Goal: Task Accomplishment & Management: Complete application form

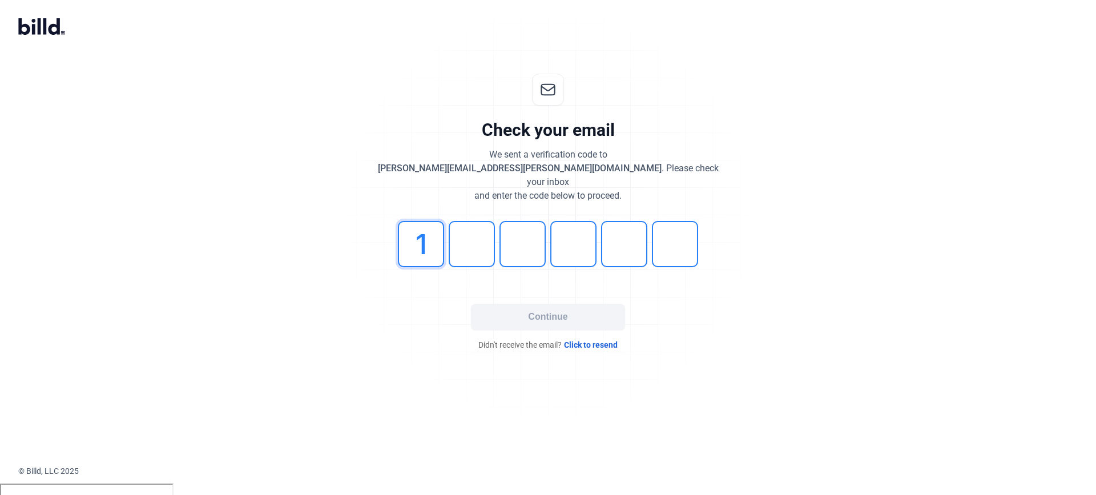
type input "1"
type input "0"
type input "3"
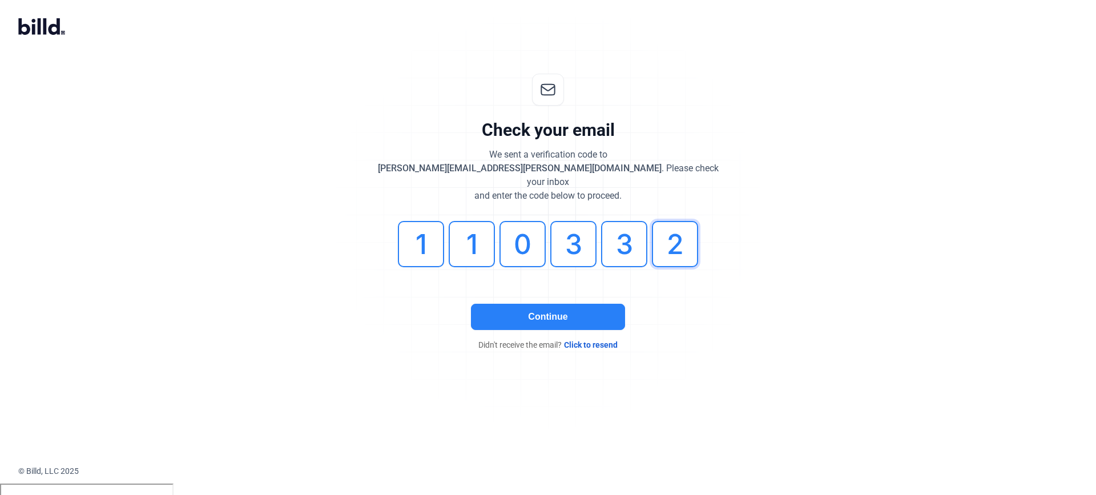
type input "2"
click at [523, 304] on button "Continue" at bounding box center [548, 317] width 154 height 26
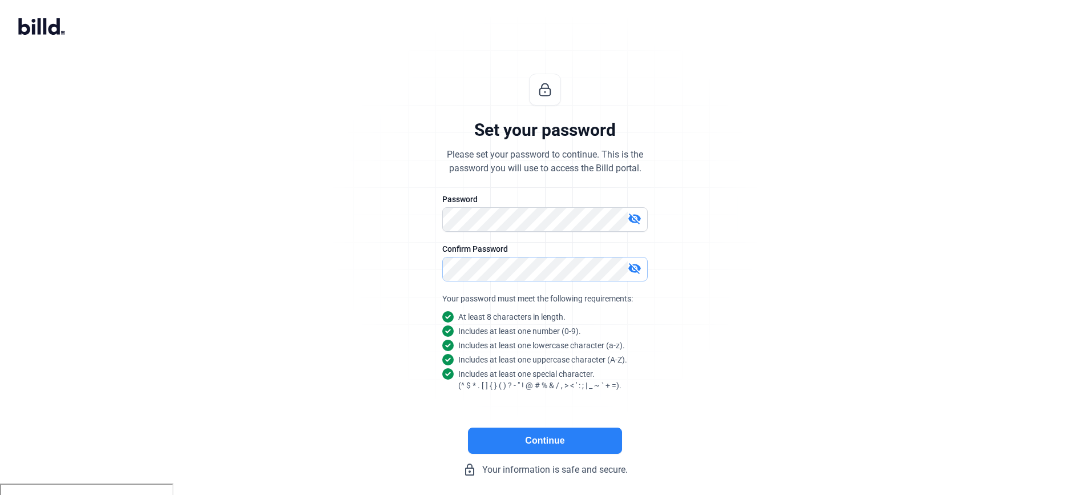
scroll to position [13, 0]
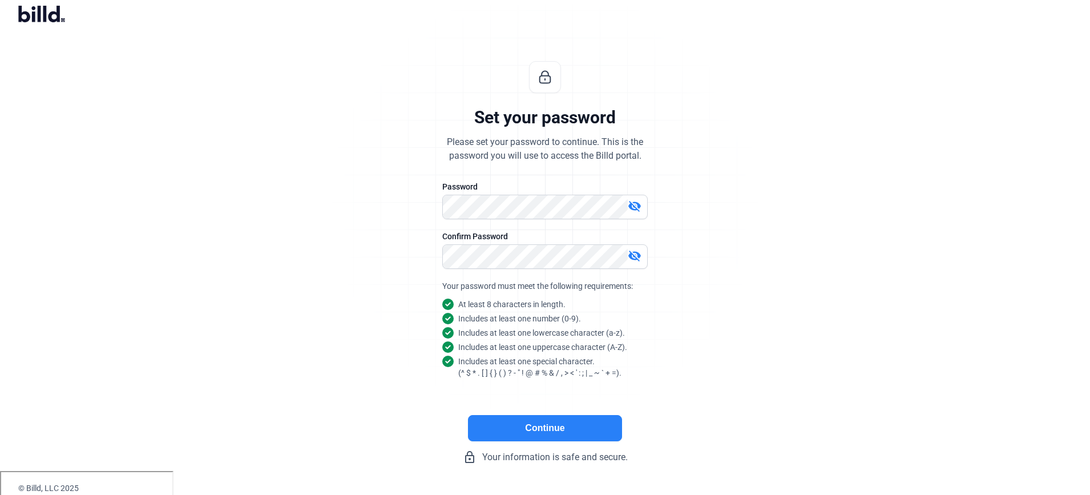
click at [539, 427] on button "Continue" at bounding box center [545, 428] width 154 height 26
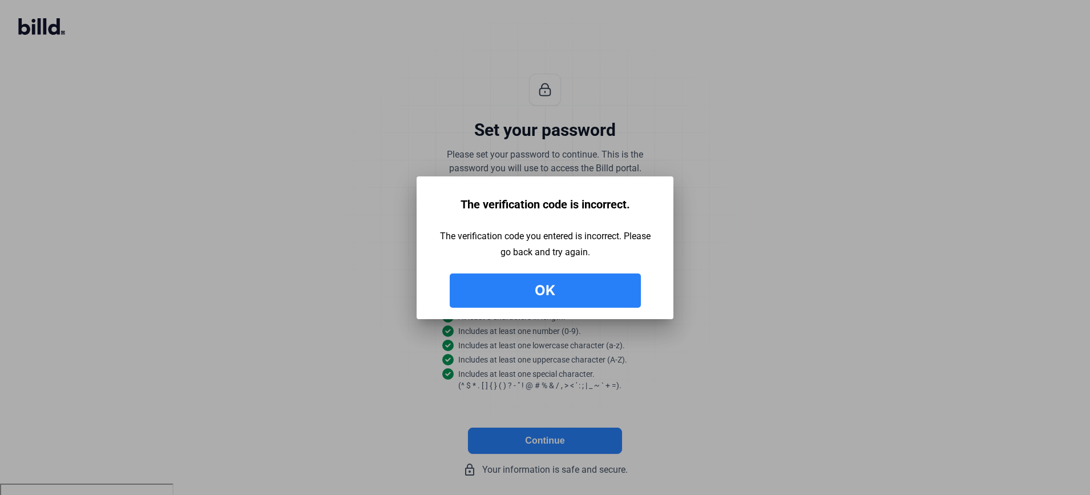
click at [552, 296] on button "Ok" at bounding box center [545, 290] width 191 height 34
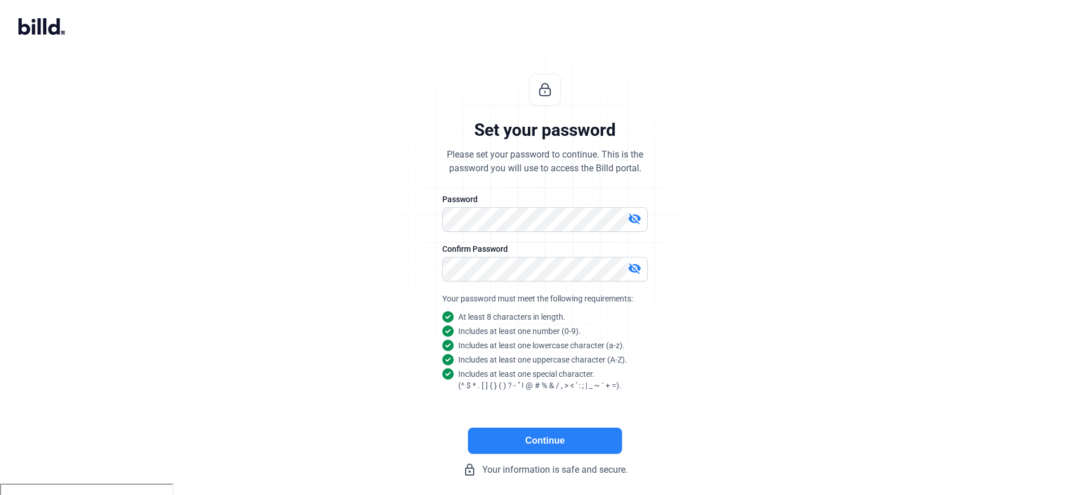
click at [554, 447] on button "Continue" at bounding box center [545, 440] width 154 height 26
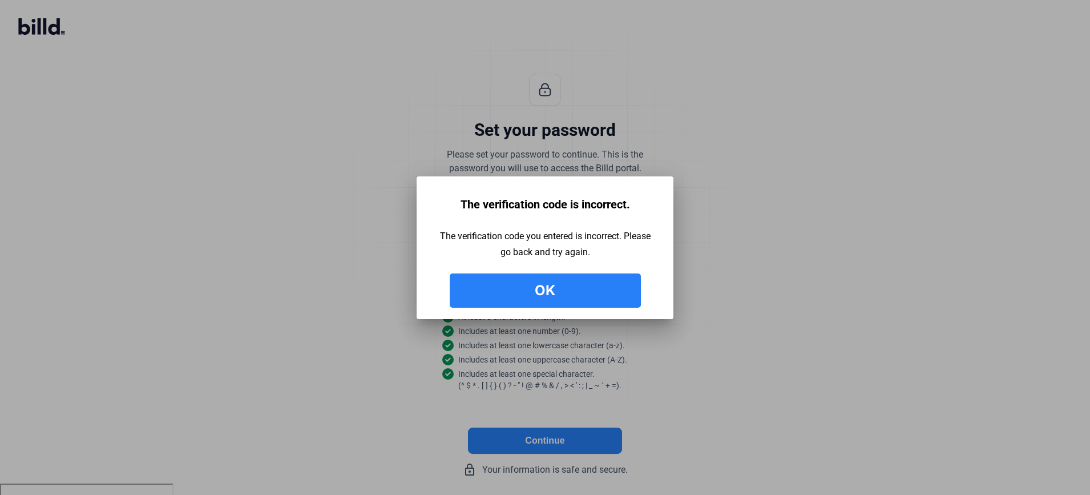
click at [551, 294] on button "Ok" at bounding box center [545, 290] width 191 height 34
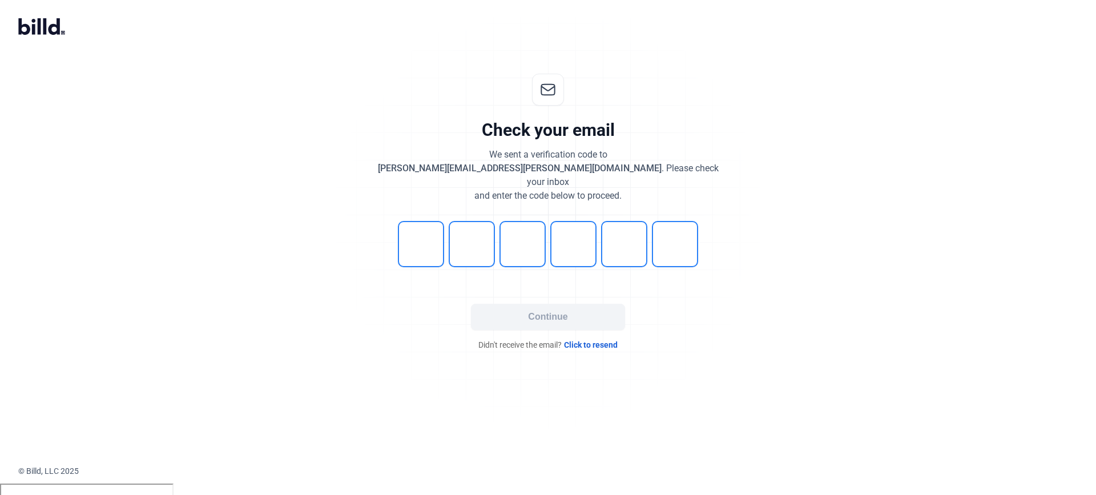
click at [592, 339] on span "Click to resend" at bounding box center [591, 344] width 54 height 11
type input "7"
type input "1"
type input "7"
type input "0"
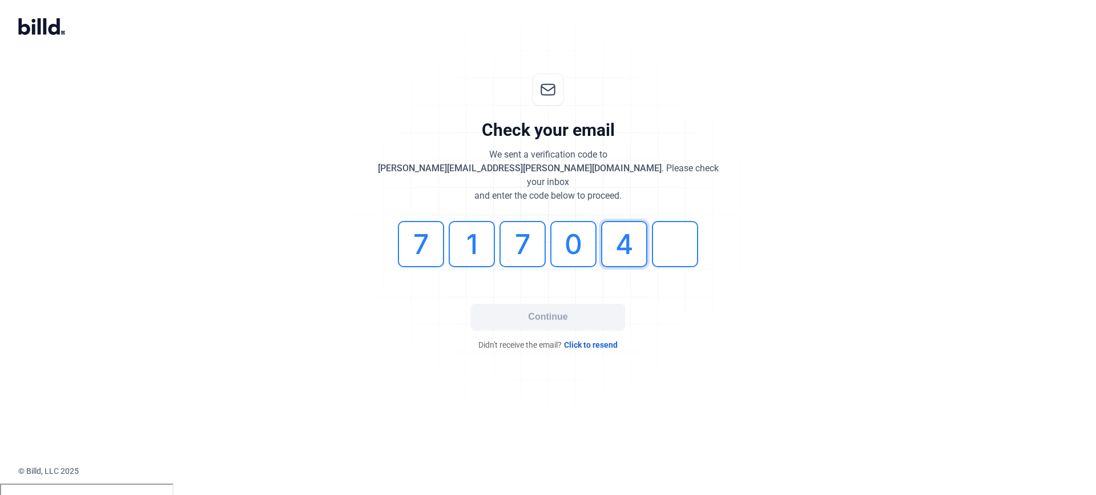
type input "4"
type input "5"
click at [527, 304] on button "Continue" at bounding box center [548, 317] width 154 height 26
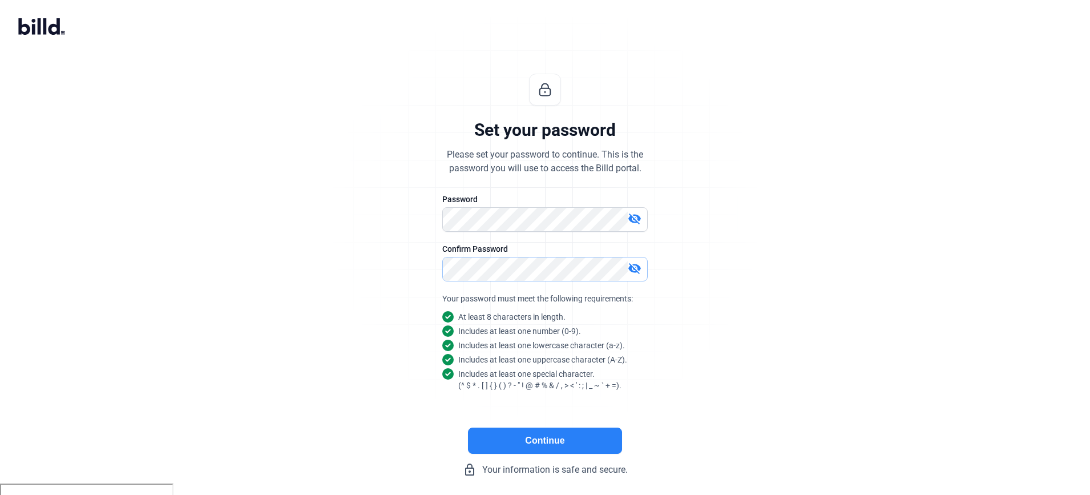
scroll to position [13, 0]
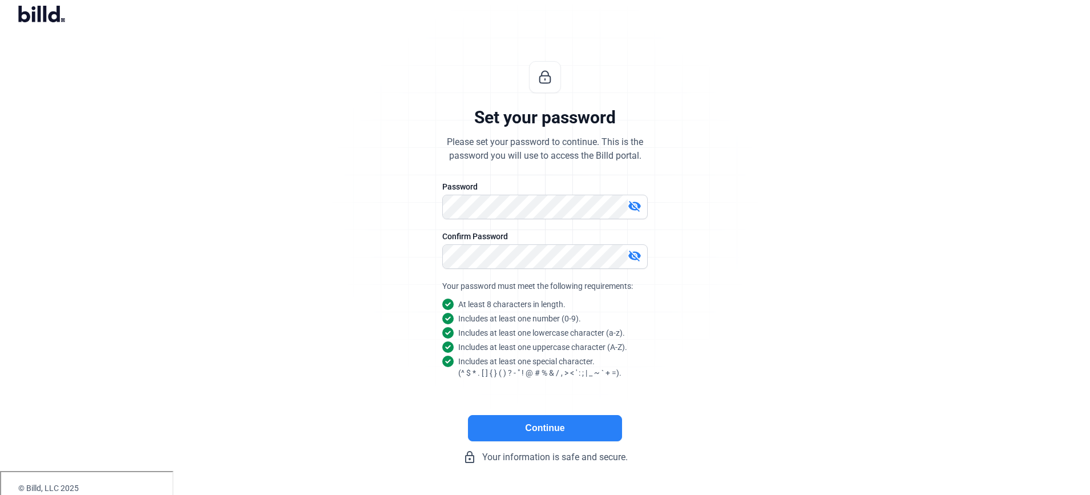
click at [546, 427] on button "Continue" at bounding box center [545, 428] width 154 height 26
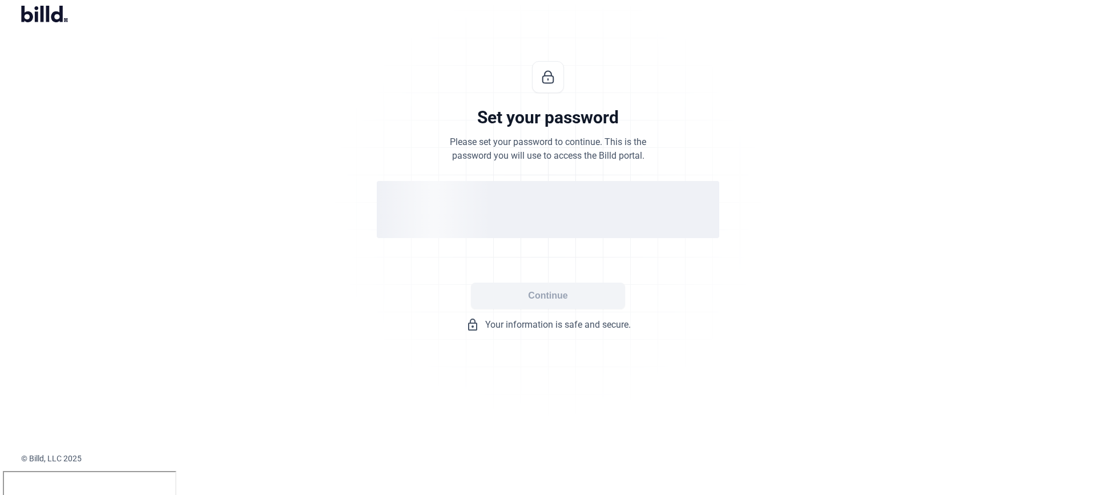
scroll to position [0, 0]
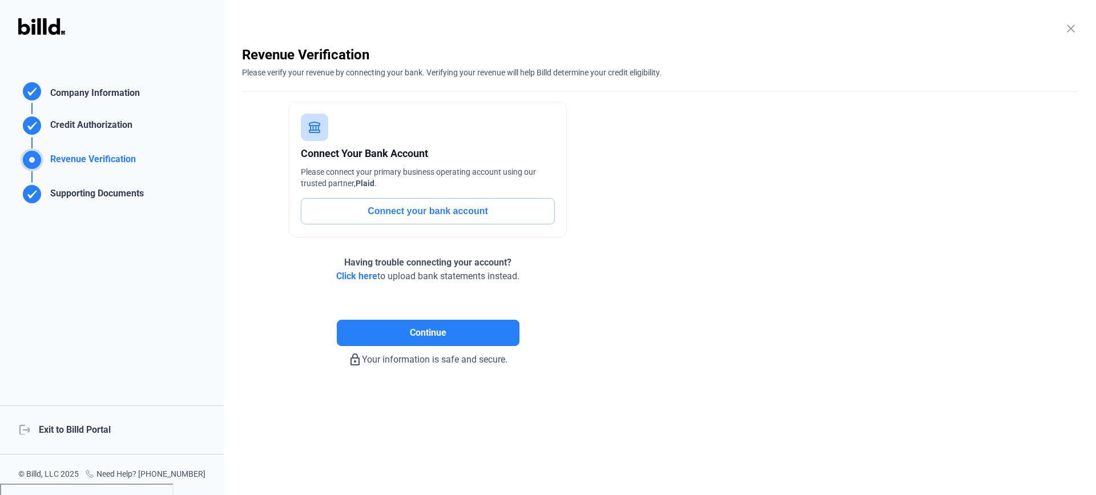
click at [62, 96] on div "Company Information" at bounding box center [93, 94] width 94 height 17
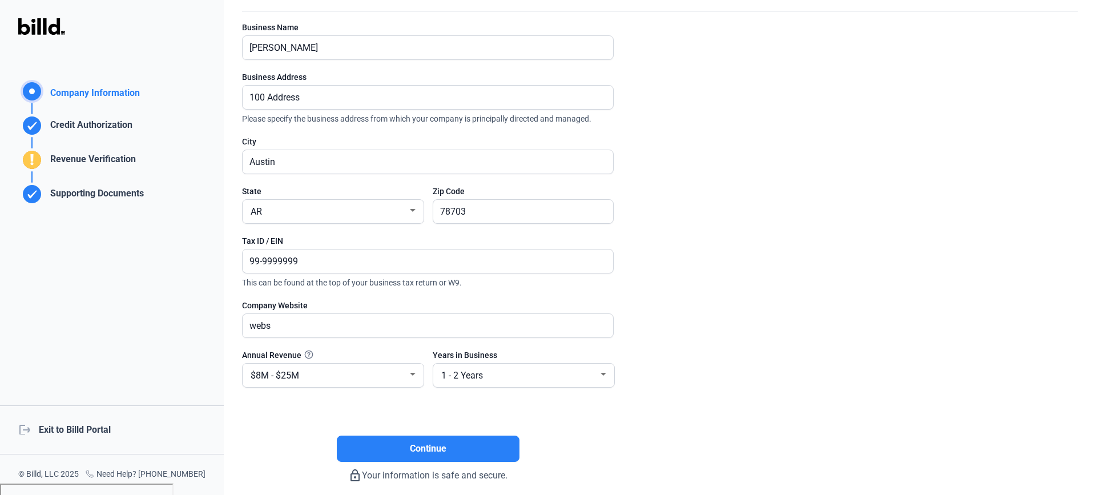
scroll to position [83, 0]
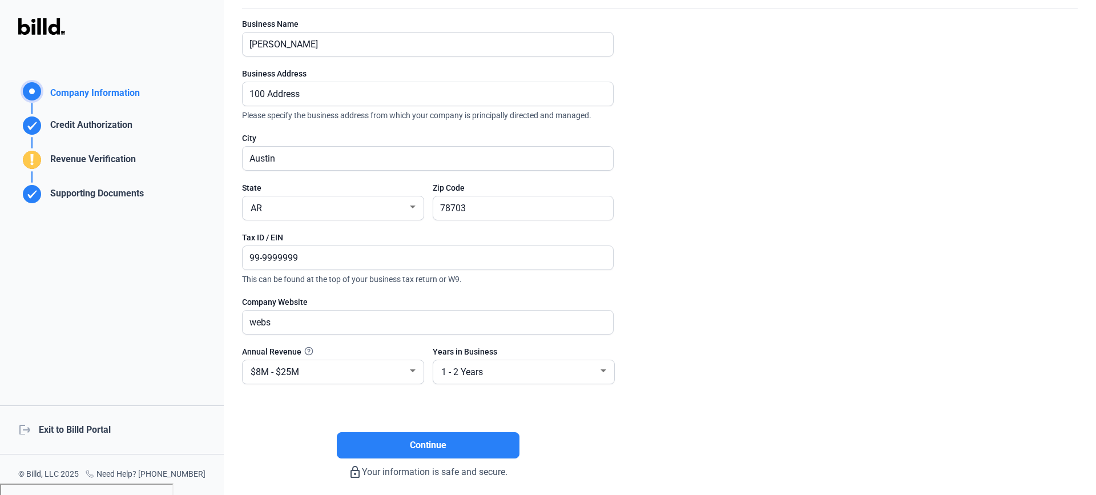
click at [75, 123] on div "Credit Authorization" at bounding box center [89, 127] width 87 height 19
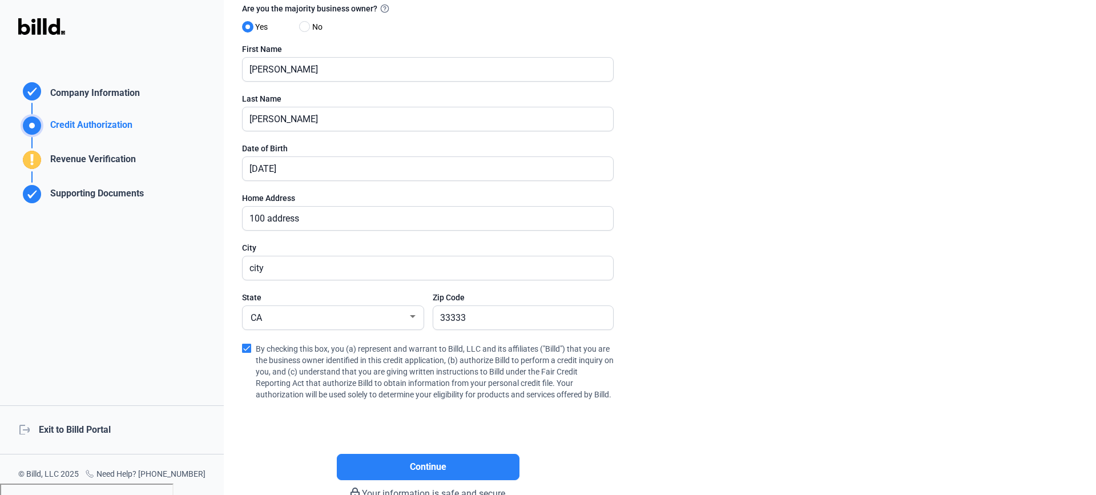
scroll to position [92, 0]
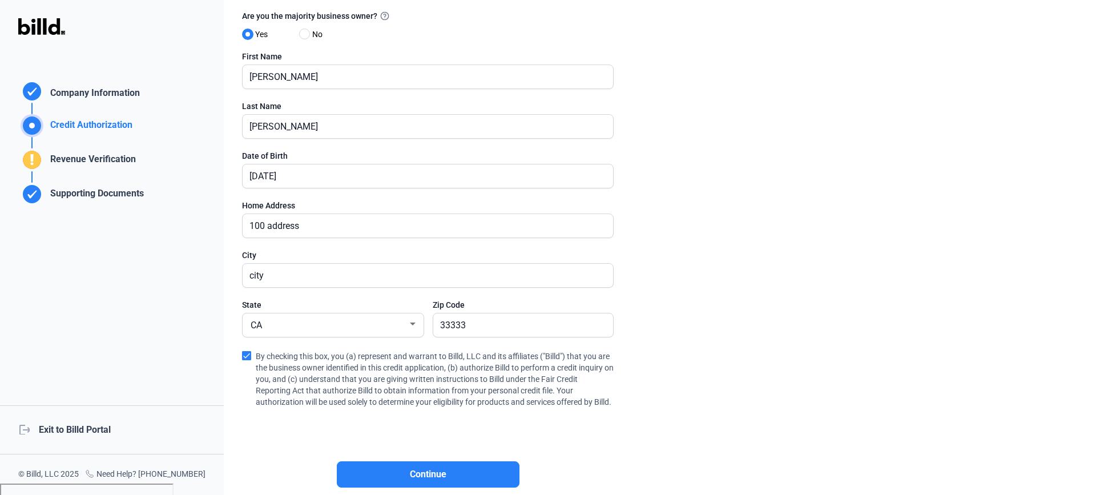
click at [98, 161] on div "Revenue Verification" at bounding box center [91, 161] width 90 height 19
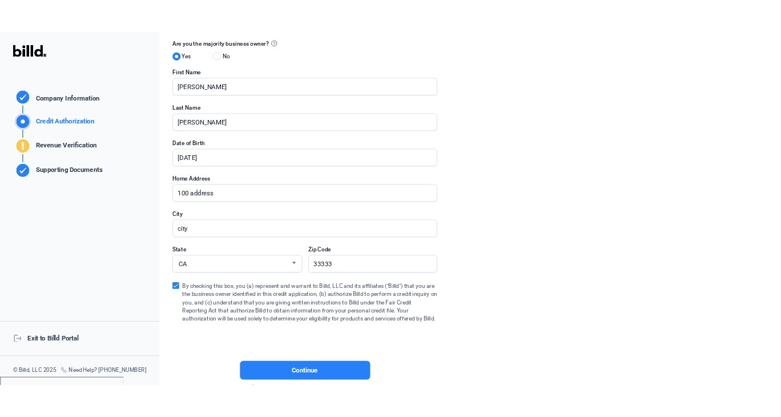
scroll to position [0, 0]
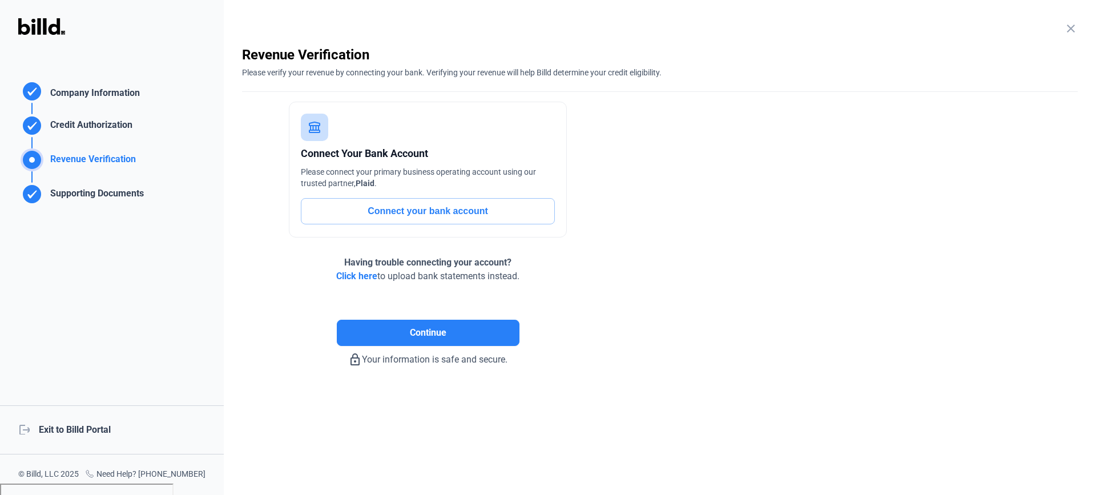
click at [108, 193] on div "Supporting Documents" at bounding box center [95, 196] width 98 height 19
